Goal: Task Accomplishment & Management: Manage account settings

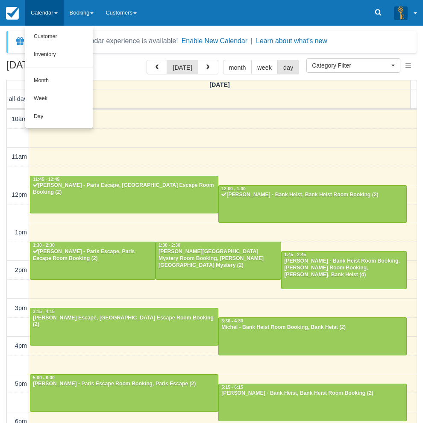
select select
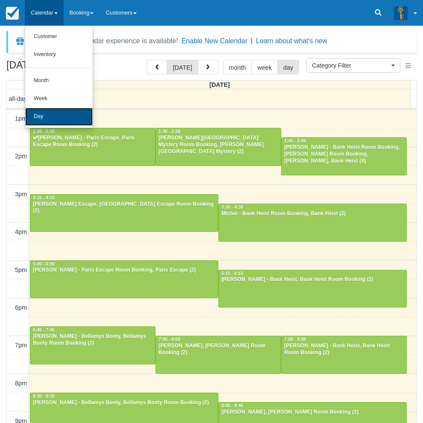
click at [41, 121] on link "Day" at bounding box center [59, 117] width 68 height 18
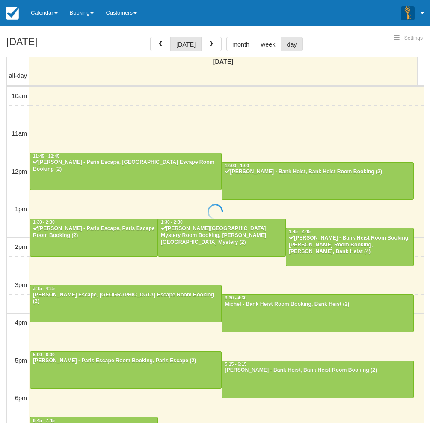
select select
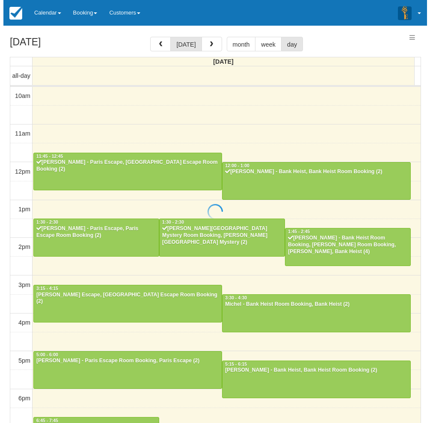
scroll to position [134, 0]
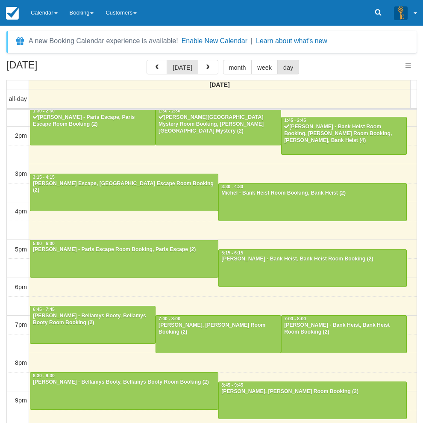
select select
click at [258, 157] on div "10am 11am 12pm 1pm 2pm 3pm 4pm 5pm 6pm 7pm 8pm 9pm 10pm 11:45 - 12:45 Phil Lesn…" at bounding box center [212, 212] width 410 height 472
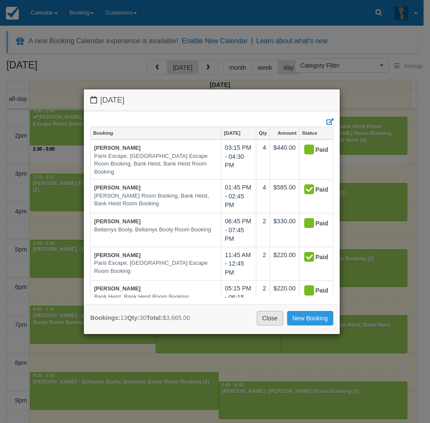
click at [269, 321] on link "Close" at bounding box center [270, 318] width 27 height 15
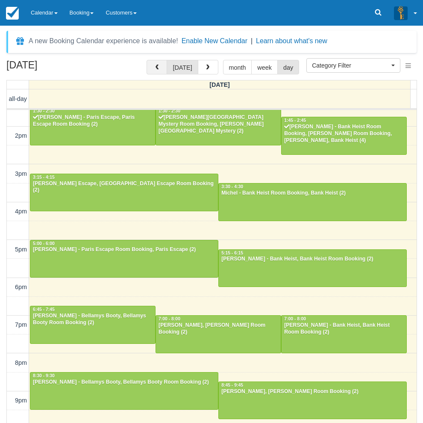
click at [165, 68] on button "button" at bounding box center [157, 67] width 21 height 15
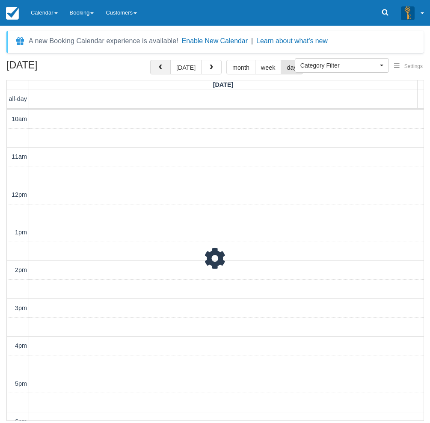
scroll to position [151, 0]
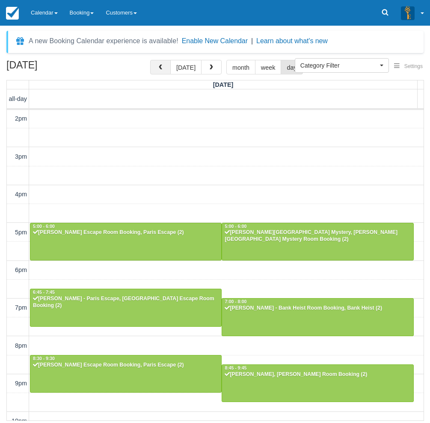
click at [163, 68] on span "button" at bounding box center [160, 68] width 6 height 6
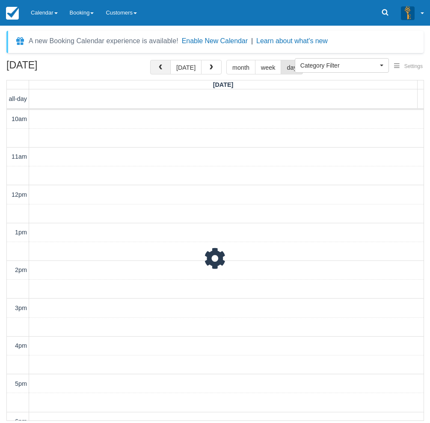
scroll to position [151, 0]
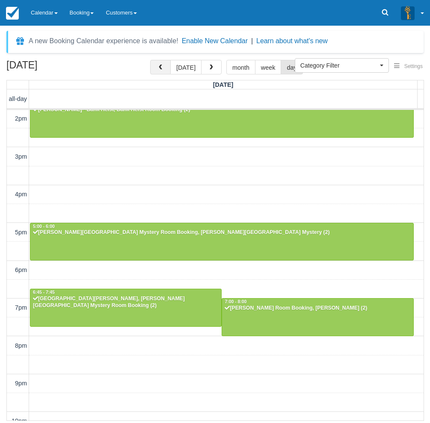
click at [163, 68] on span "button" at bounding box center [160, 68] width 6 height 6
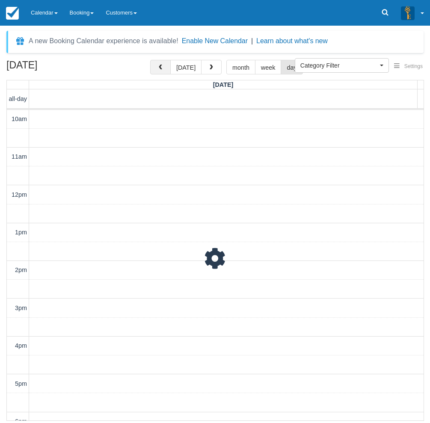
click at [163, 68] on span "button" at bounding box center [160, 68] width 6 height 6
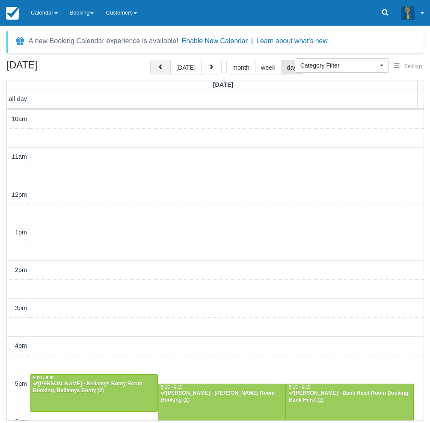
scroll to position [151, 0]
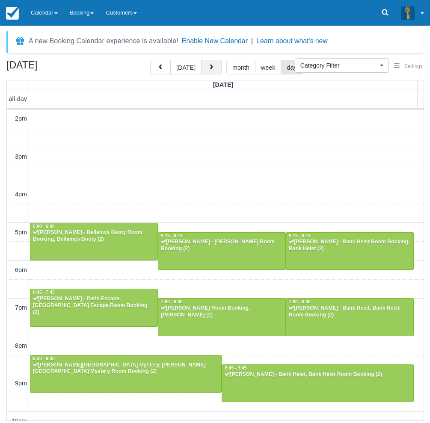
click at [217, 66] on button "button" at bounding box center [211, 67] width 21 height 15
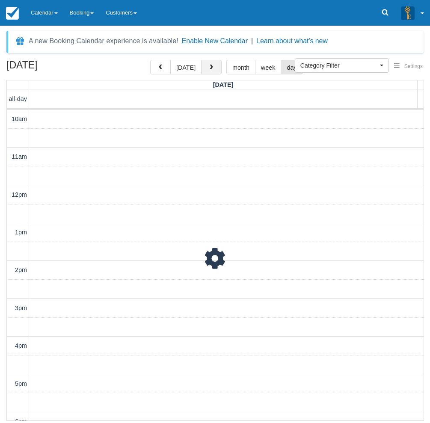
scroll to position [151, 0]
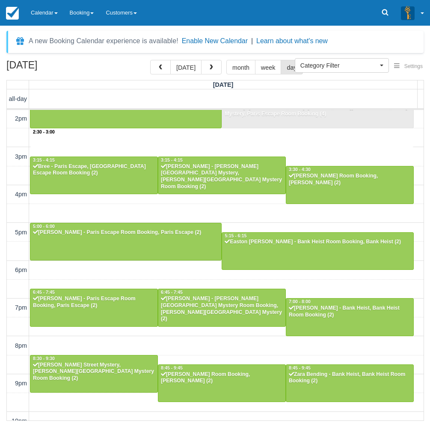
click at [177, 143] on div "10am 11am 12pm 1pm 2pm 3pm 4pm 5pm 6pm 7pm 8pm 9pm 10pm 2:30 - 3:00 11:45 - 12:…" at bounding box center [215, 195] width 416 height 472
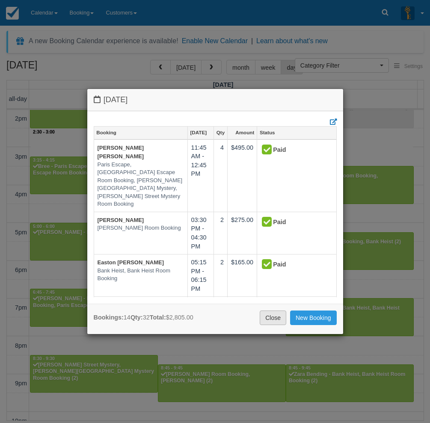
click at [274, 318] on link "Close" at bounding box center [273, 317] width 27 height 15
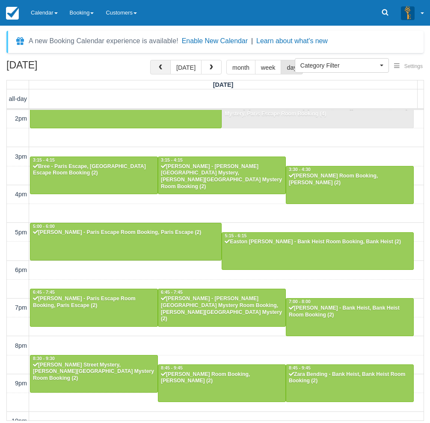
click at [161, 68] on span "button" at bounding box center [160, 68] width 6 height 6
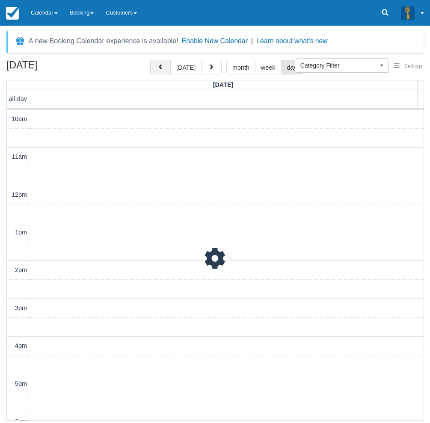
scroll to position [151, 0]
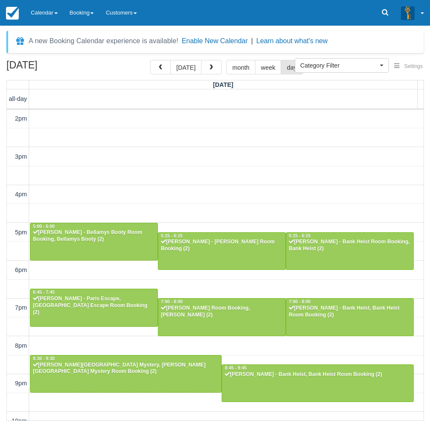
click at [174, 172] on div "10am 11am 12pm 1pm 2pm 3pm 4pm 5pm 6pm 7pm 8pm 9pm 10pm 5:00 - 6:00 Jagoda Bart…" at bounding box center [215, 195] width 416 height 472
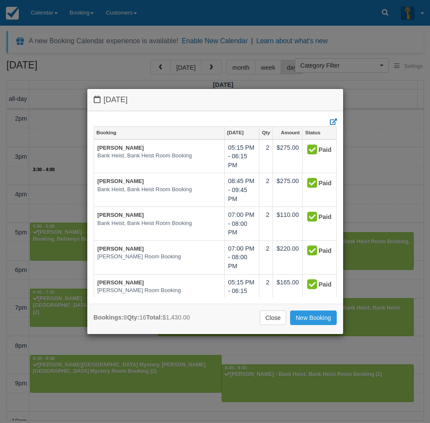
click at [186, 68] on div "Friday August 15 2025 Booking Aug 15 Qty Amount Status SAMUEL ADAME LORITE Bank…" at bounding box center [215, 211] width 430 height 423
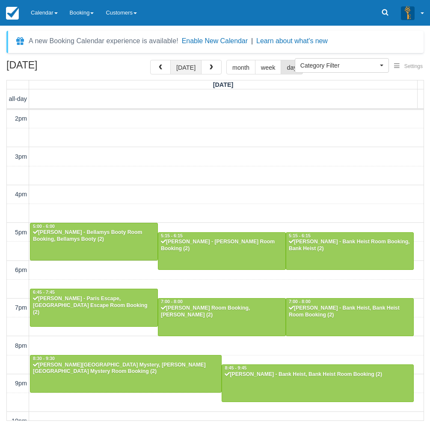
click at [182, 70] on button "today" at bounding box center [185, 67] width 31 height 15
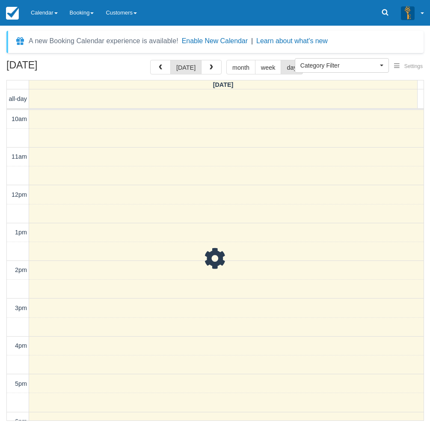
scroll to position [151, 0]
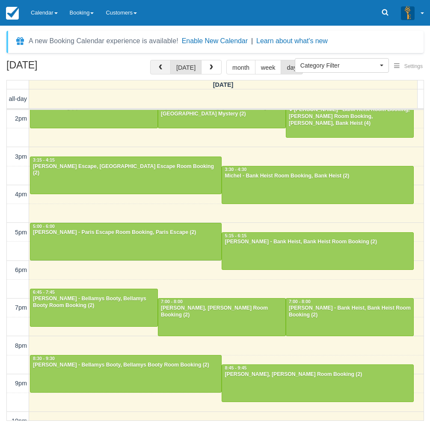
click at [164, 71] on button "button" at bounding box center [160, 67] width 21 height 15
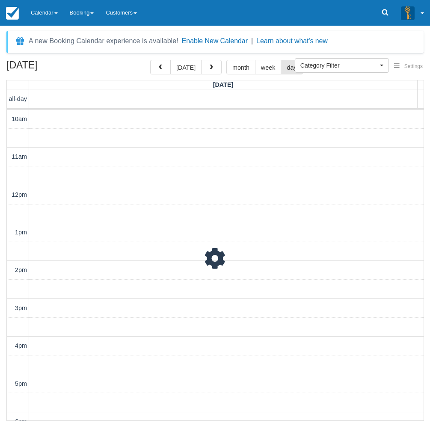
scroll to position [151, 0]
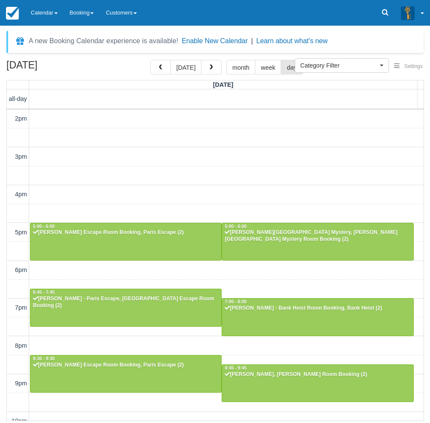
click at [181, 164] on div "10am 11am 12pm 1pm 2pm 3pm 4pm 5pm 6pm 7pm 8pm 9pm 10pm 10:00 - 11:00 Khuslen B…" at bounding box center [215, 195] width 416 height 472
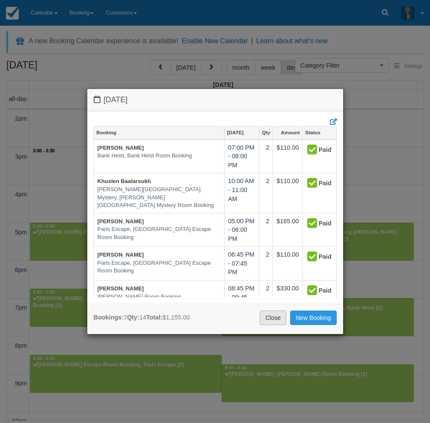
click at [271, 316] on link "Close" at bounding box center [273, 317] width 27 height 15
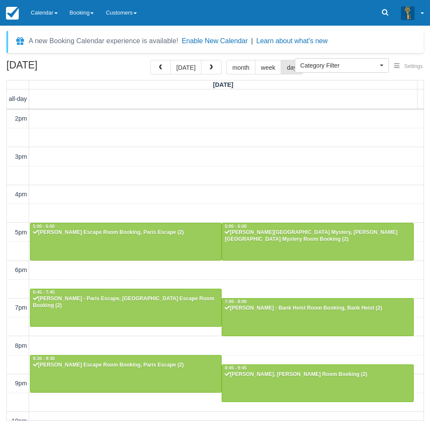
click at [5, 282] on div "August 22, 2025 today month week day Friday all-day 10am 11am 12pm 1pm 2pm 3pm …" at bounding box center [215, 240] width 430 height 361
click at [43, 7] on link "Calendar" at bounding box center [44, 13] width 39 height 26
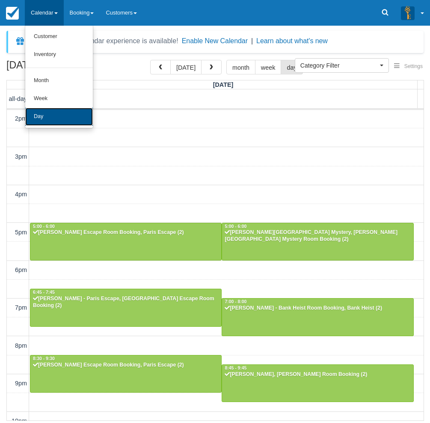
click at [50, 121] on link "Day" at bounding box center [59, 117] width 68 height 18
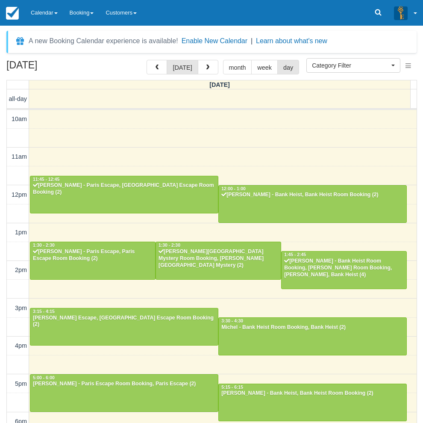
select select
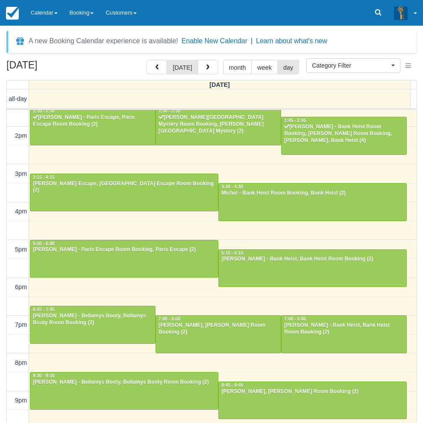
click at [4, 307] on div "August 23, 2025 today month week day Saturday all-day 10am 11am 12pm 1pm 2pm 3p…" at bounding box center [211, 254] width 423 height 388
click at [3, 322] on div "August 23, 2025 today month week day Saturday all-day 10am 11am 12pm 1pm 2pm 3p…" at bounding box center [211, 254] width 423 height 388
click at [37, 12] on link "Calendar" at bounding box center [44, 13] width 39 height 26
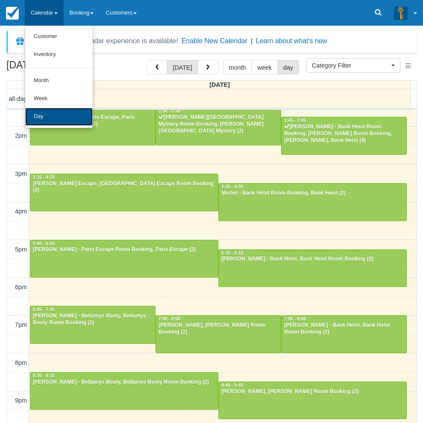
click at [56, 118] on link "Day" at bounding box center [59, 117] width 68 height 18
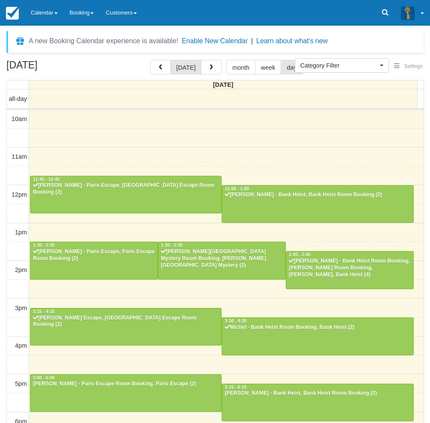
select select
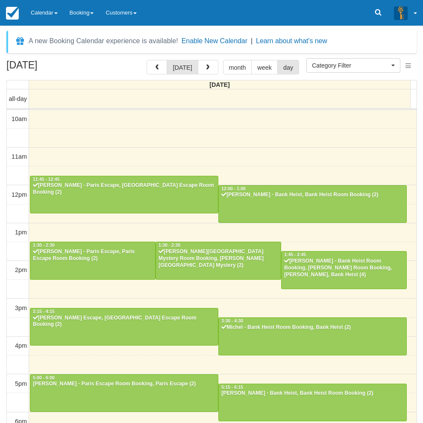
scroll to position [134, 0]
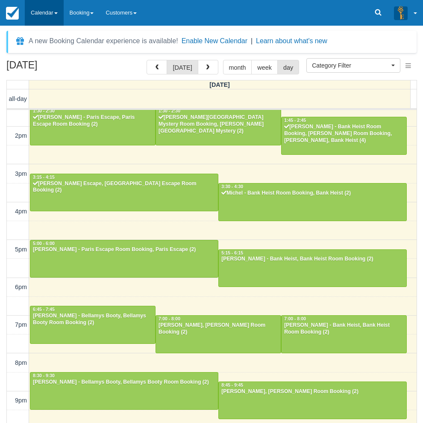
click at [38, 9] on link "Calendar" at bounding box center [44, 13] width 39 height 26
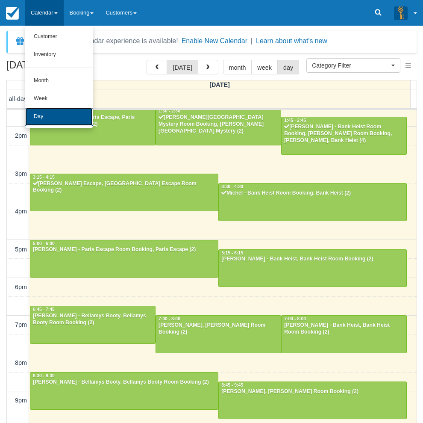
click at [35, 109] on link "Day" at bounding box center [59, 117] width 68 height 18
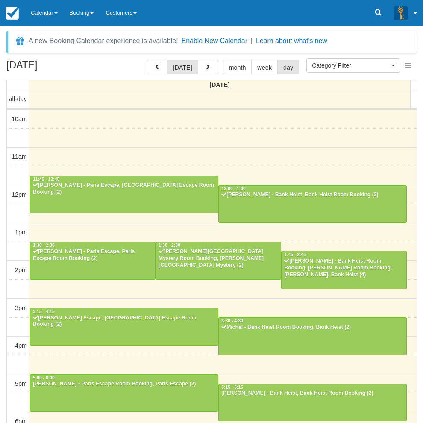
select select
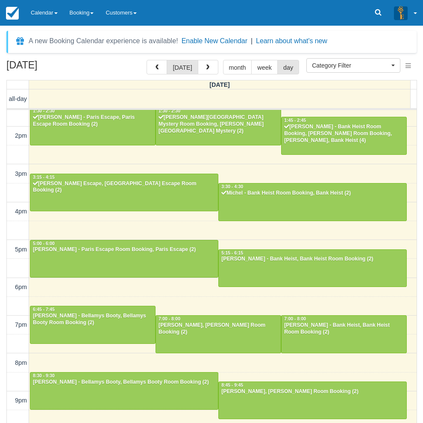
click at [4, 239] on div "[DATE] [DATE] month week day [DATE] all-day 10am 11am 12pm 1pm 2pm 3pm 4pm 5pm …" at bounding box center [211, 254] width 423 height 388
click at [3, 259] on div "August 23, 2025 today month week day Saturday all-day 10am 11am 12pm 1pm 2pm 3p…" at bounding box center [211, 254] width 423 height 388
click at [3, 283] on div "August 23, 2025 today month week day Saturday all-day 10am 11am 12pm 1pm 2pm 3p…" at bounding box center [211, 254] width 423 height 388
click at [0, 306] on div "August 23, 2025 today month week day Saturday all-day 10am 11am 12pm 1pm 2pm 3p…" at bounding box center [211, 254] width 423 height 388
click at [46, 12] on link "Calendar" at bounding box center [44, 13] width 39 height 26
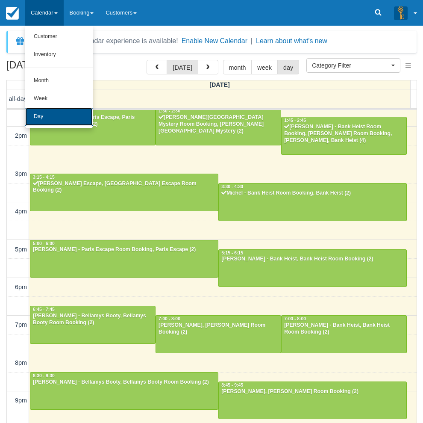
click at [47, 117] on link "Day" at bounding box center [59, 117] width 68 height 18
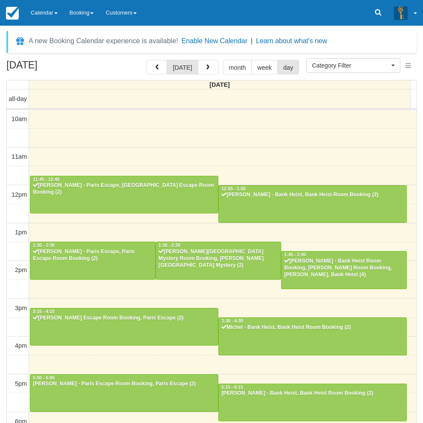
select select
